Goal: Information Seeking & Learning: Understand process/instructions

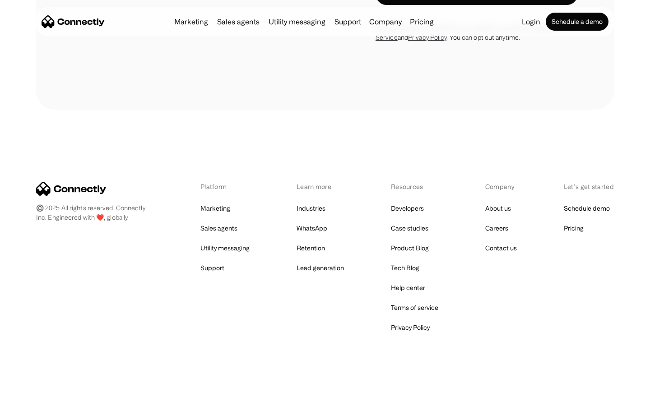
scroll to position [831, 0]
